Goal: Ask a question

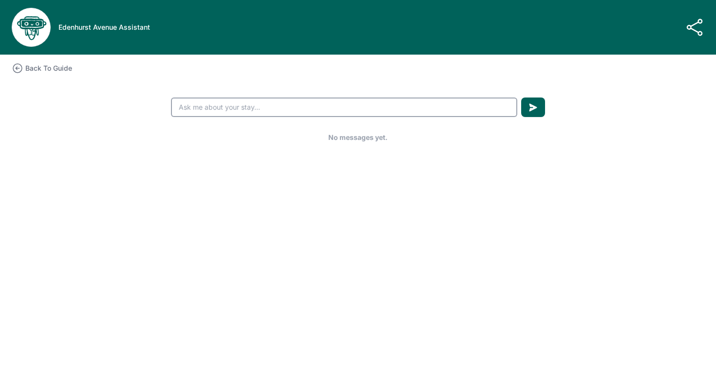
click at [241, 101] on input "text" at bounding box center [344, 106] width 347 height 19
type input "boiler"
click at [521, 97] on button "submit" at bounding box center [533, 106] width 24 height 19
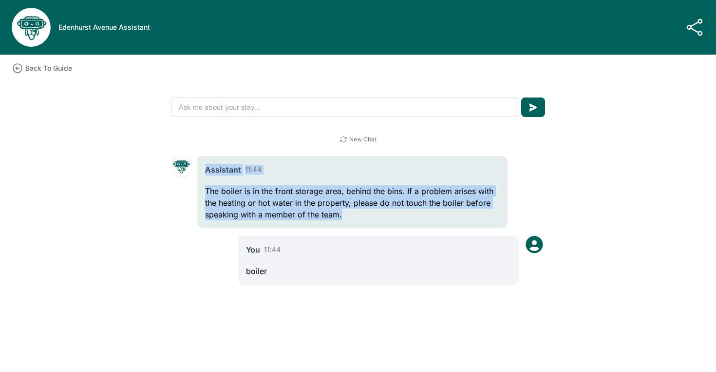
click at [242, 170] on div "Assistant 11:44" at bounding box center [352, 170] width 295 height 12
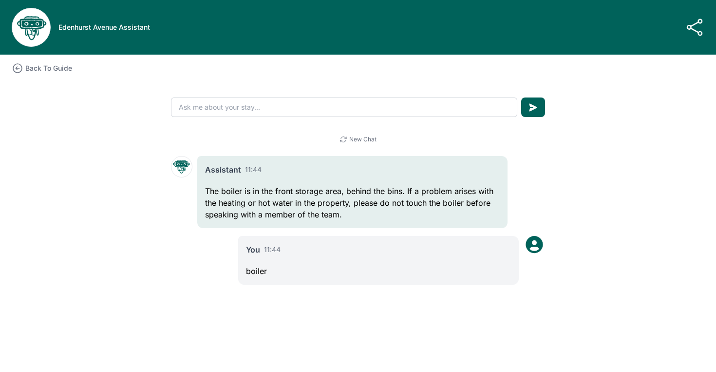
click at [243, 182] on p at bounding box center [352, 180] width 295 height 10
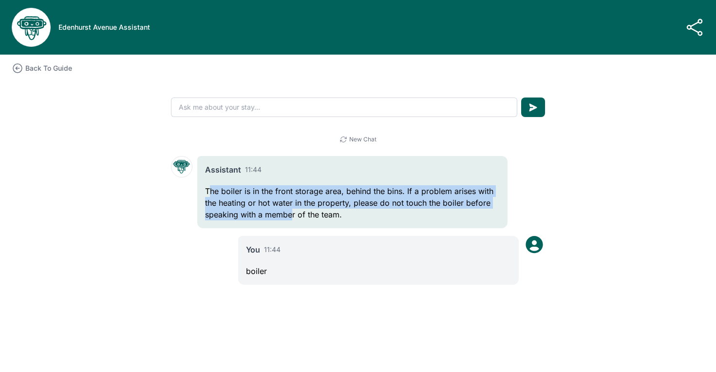
drag, startPoint x: 210, startPoint y: 188, endPoint x: 288, endPoint y: 212, distance: 81.4
click at [288, 212] on p "The boiler is in the front storage area, behind the bins. If a problem arises w…" at bounding box center [352, 202] width 295 height 35
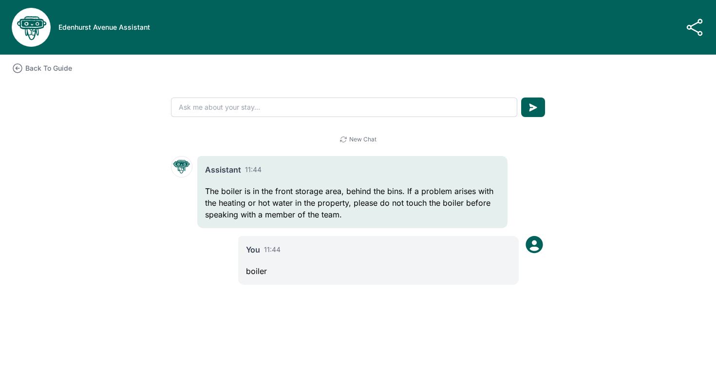
click at [347, 212] on p "The boiler is in the front storage area, behind the bins. If a problem arises w…" at bounding box center [352, 202] width 295 height 35
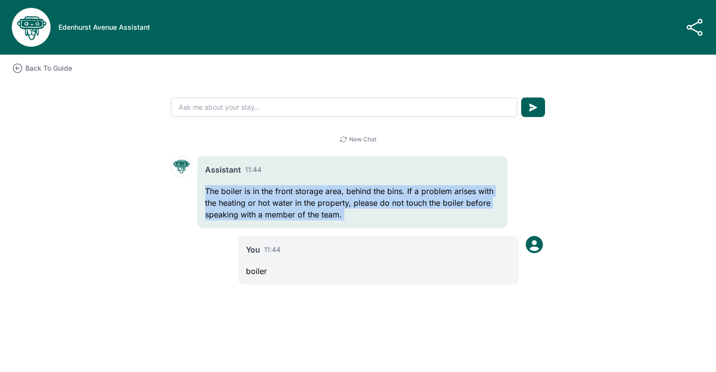
drag, startPoint x: 347, startPoint y: 212, endPoint x: 207, endPoint y: 190, distance: 141.6
click at [207, 190] on p "The boiler is in the front storage area, behind the bins. If a problem arises w…" at bounding box center [352, 202] width 295 height 35
copy div "The boiler is in the front storage area, behind the bins. If a problem arises w…"
